Goal: Information Seeking & Learning: Understand process/instructions

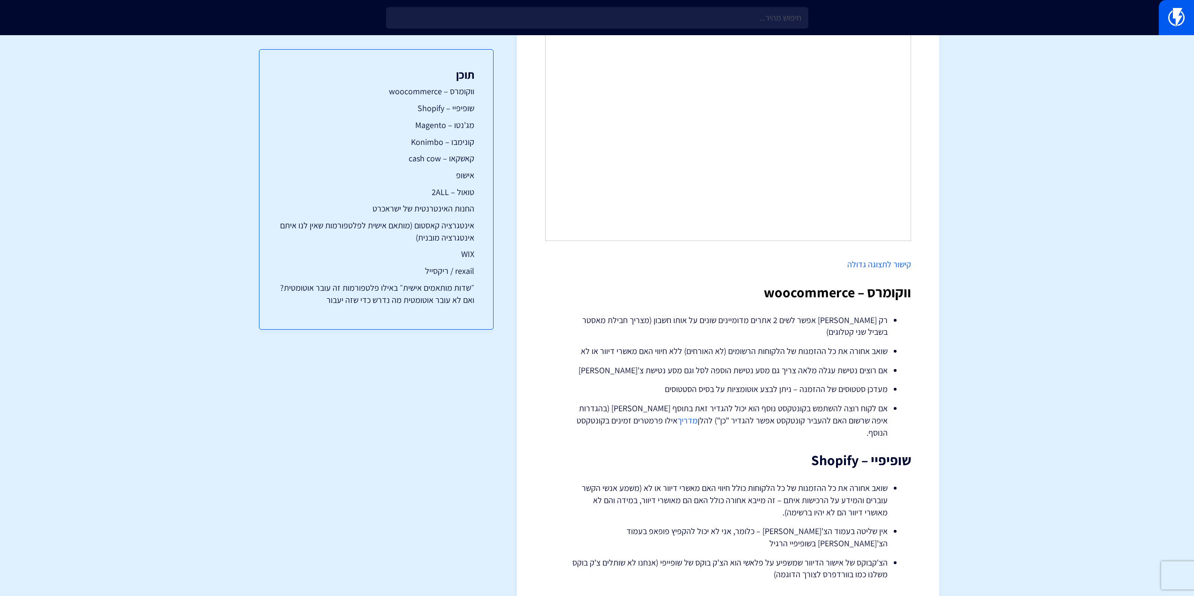
scroll to position [328, 0]
click at [846, 350] on li "שואב אחורה את כל ההזמנות של הלקוחות הרשומים (לא האורחים) ללא חיווי האם מאשרי די…" at bounding box center [728, 349] width 319 height 12
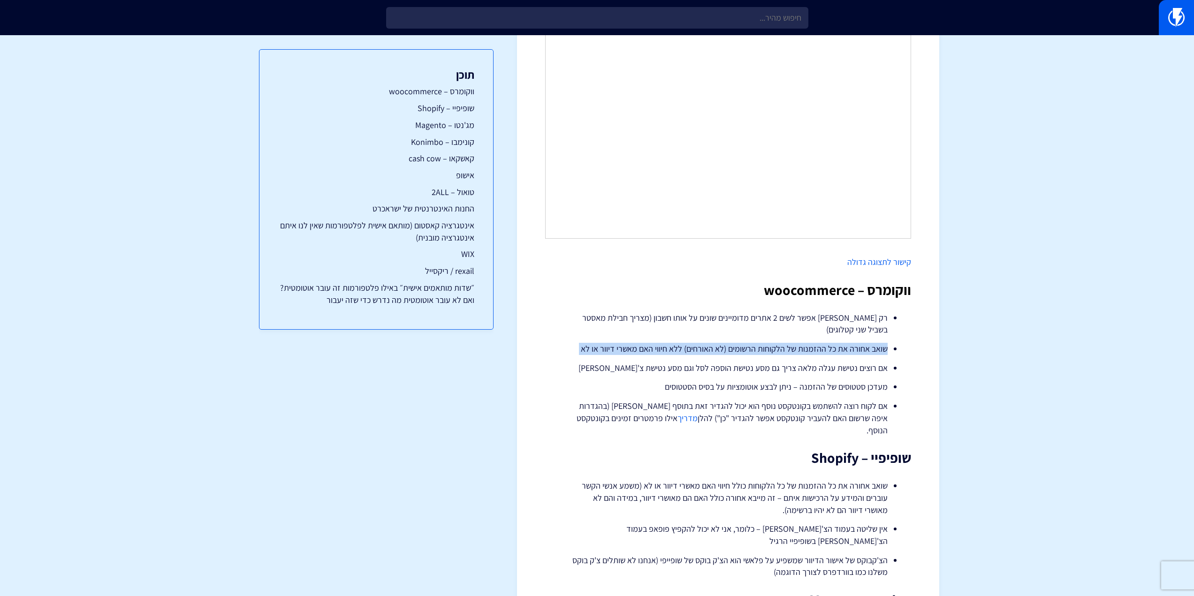
click at [846, 350] on li "שואב אחורה את כל ההזמנות של הלקוחות הרשומים (לא האורחים) ללא חיווי האם מאשרי די…" at bounding box center [728, 349] width 319 height 12
click at [788, 349] on li "שואב אחורה את כל ההזמנות של הלקוחות הרשומים (לא האורחים) ללא חיווי האם מאשרי די…" at bounding box center [728, 349] width 319 height 12
click at [742, 350] on li "שואב אחורה את כל ההזמנות של הלקוחות הרשומים (לא האורחים) ללא חיווי האם מאשרי די…" at bounding box center [728, 349] width 319 height 12
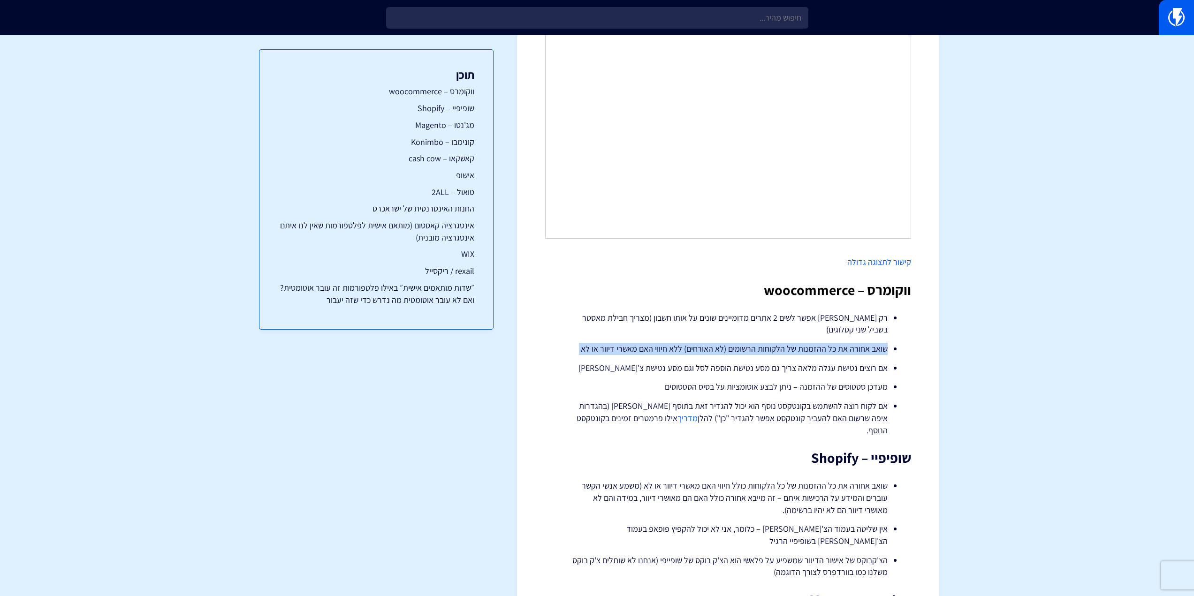
copy li "שואב אחורה את כל ההזמנות של הלקוחות הרשומים (לא האורחים) ללא חיווי האם מאשרי די…"
